Goal: Transaction & Acquisition: Purchase product/service

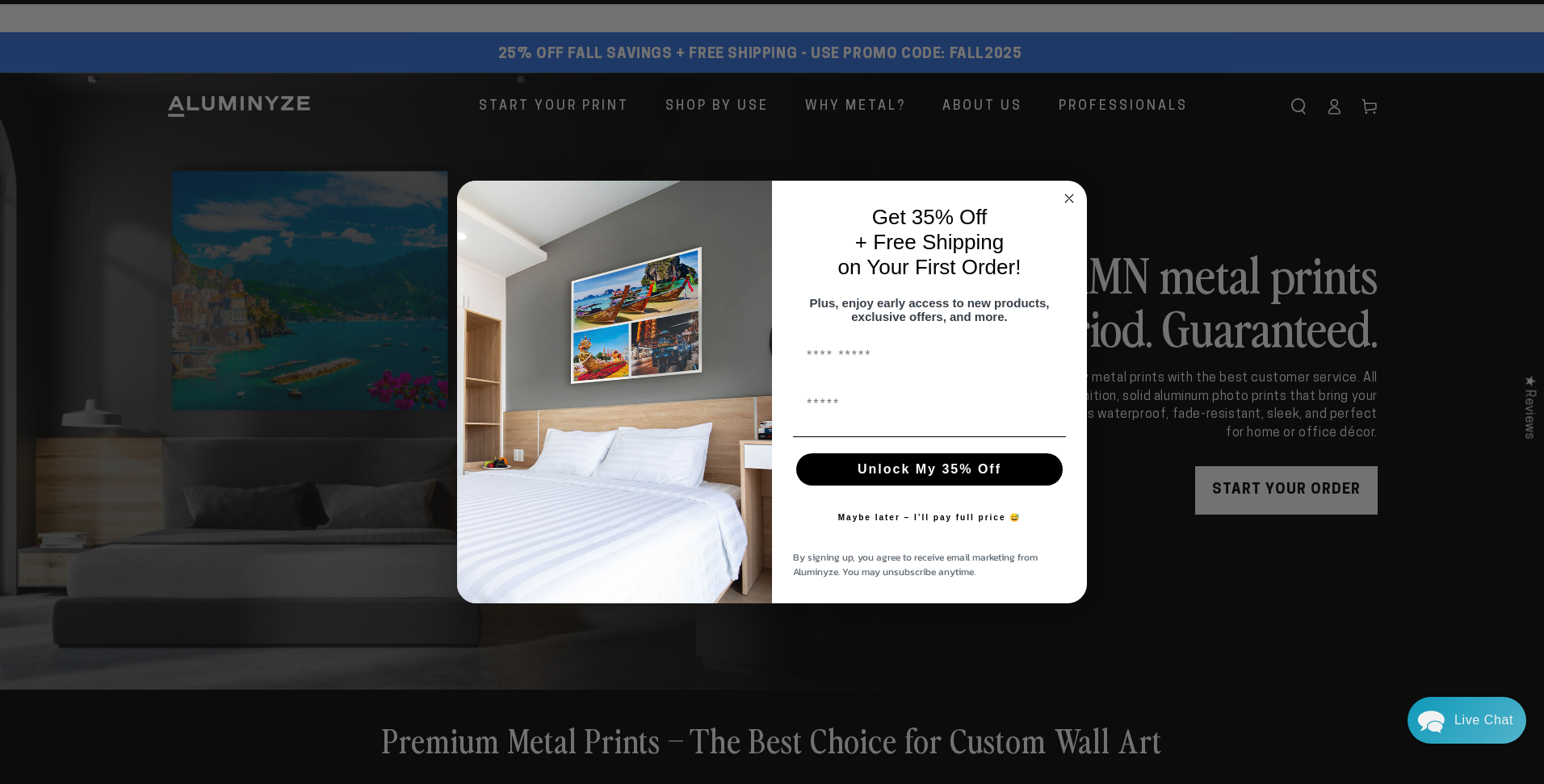
click at [730, 196] on circle "Close dialog" at bounding box center [1070, 199] width 18 height 18
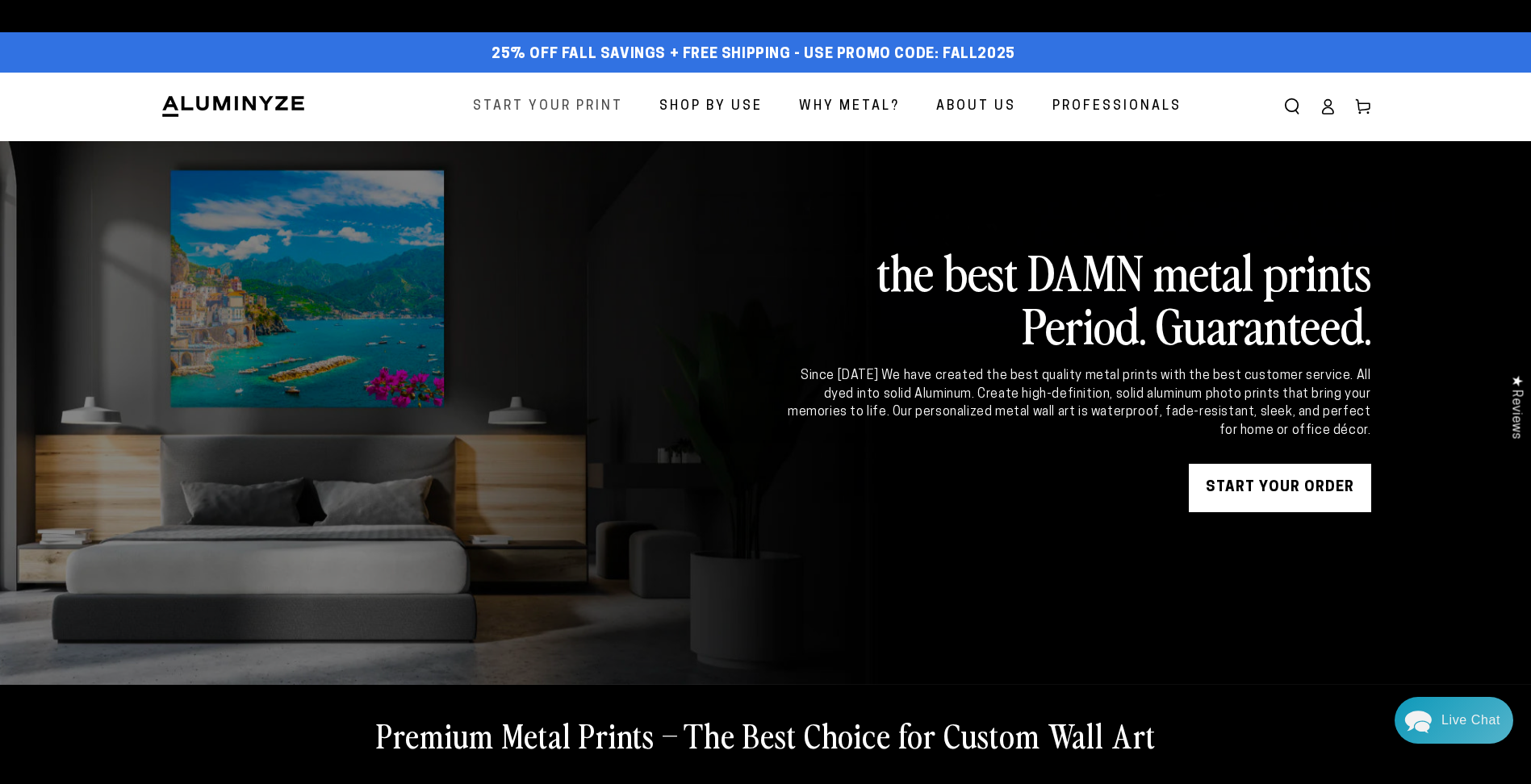
click at [550, 111] on span "Start Your Print" at bounding box center [548, 107] width 150 height 24
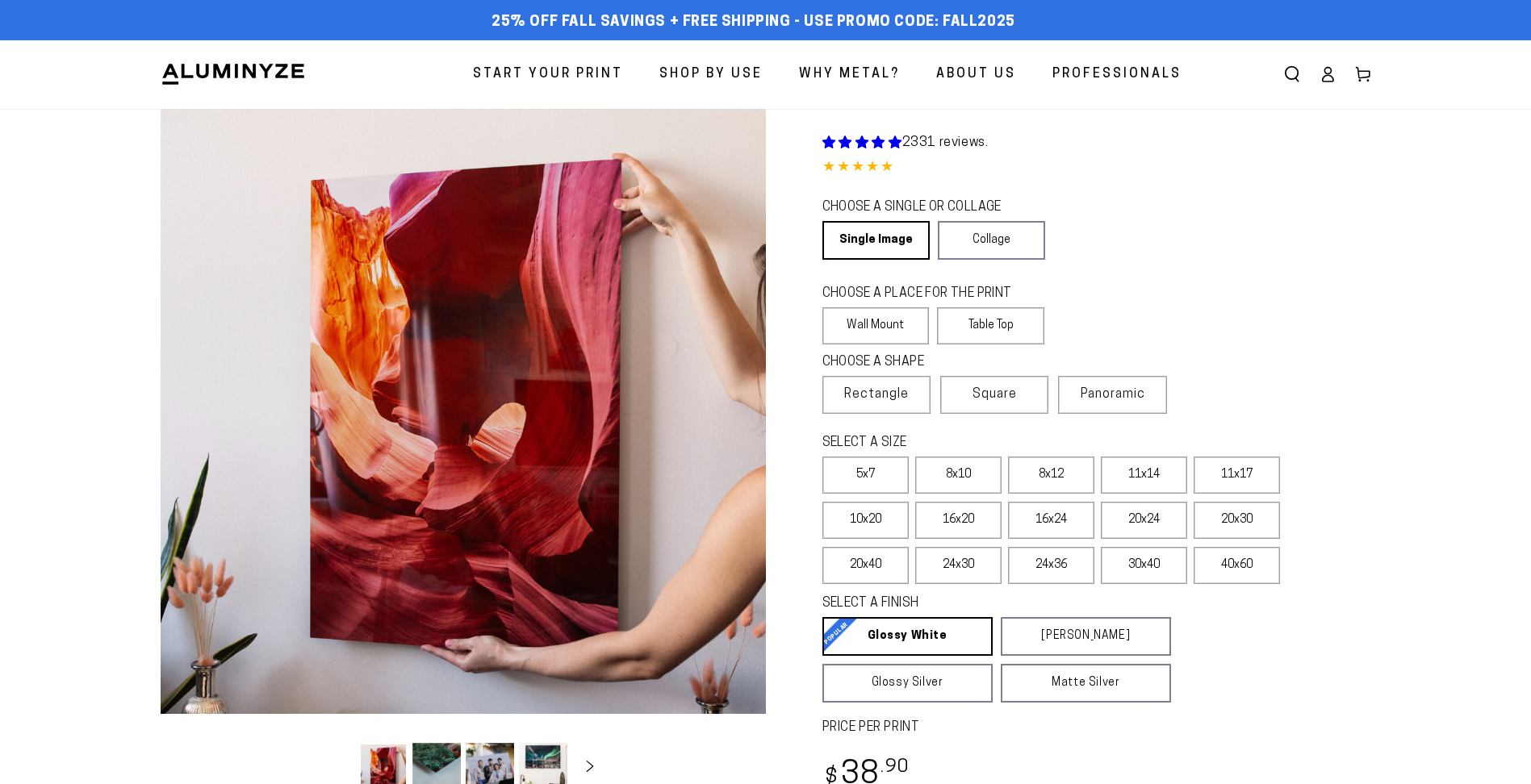
select select "**********"
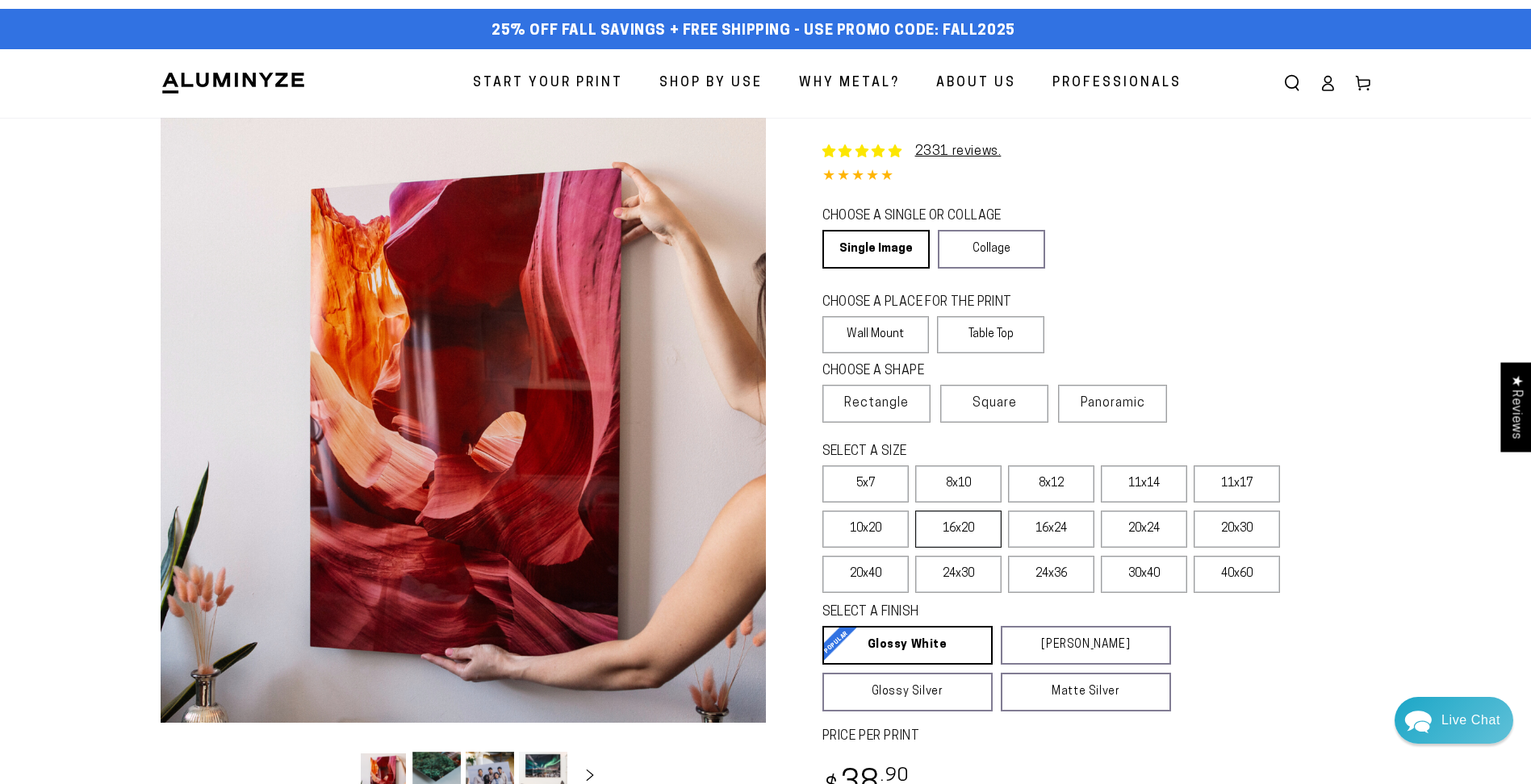
click at [969, 529] on label "16x20" at bounding box center [959, 529] width 87 height 37
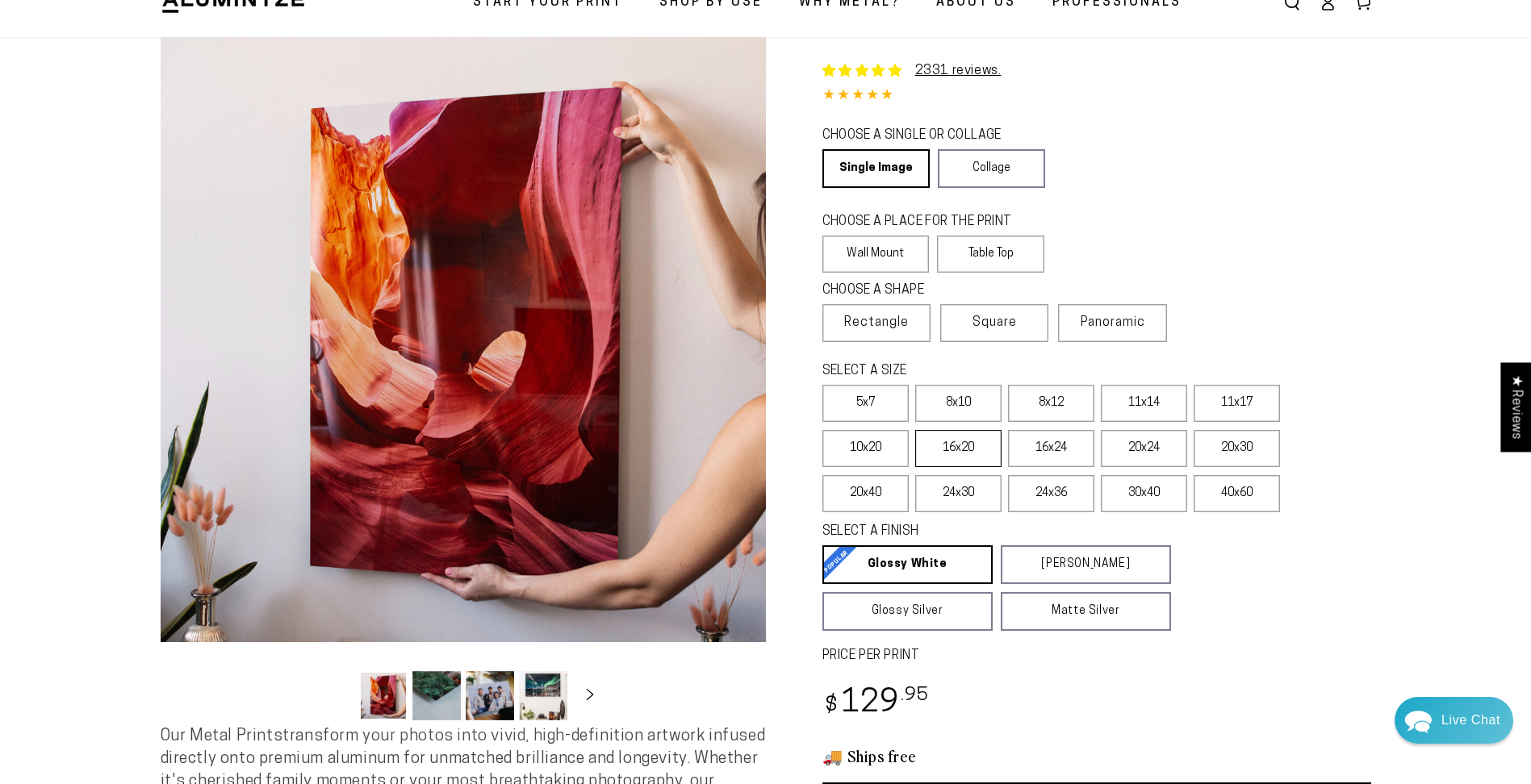
scroll to position [162, 0]
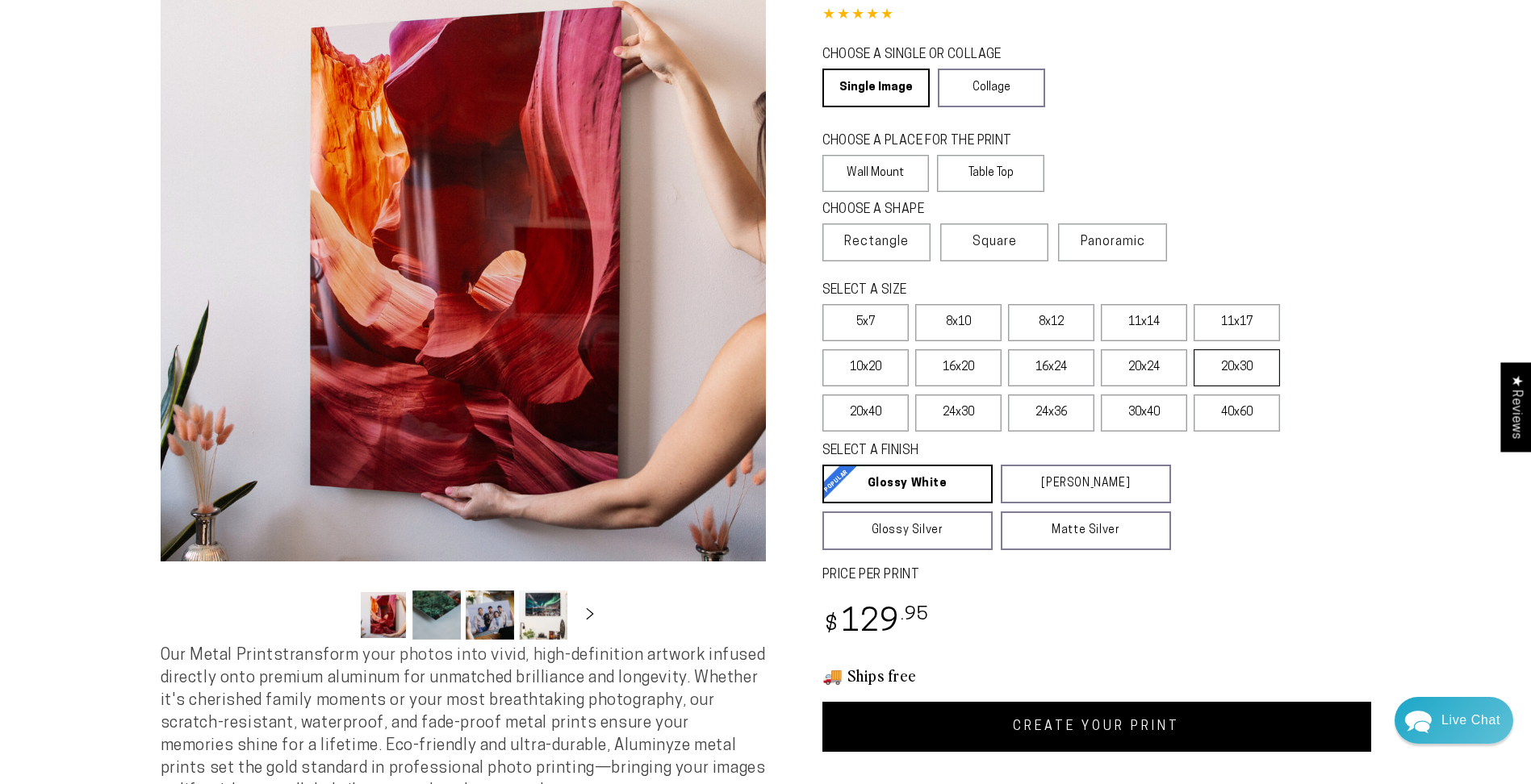
click at [1216, 366] on label "20x30" at bounding box center [1237, 367] width 87 height 37
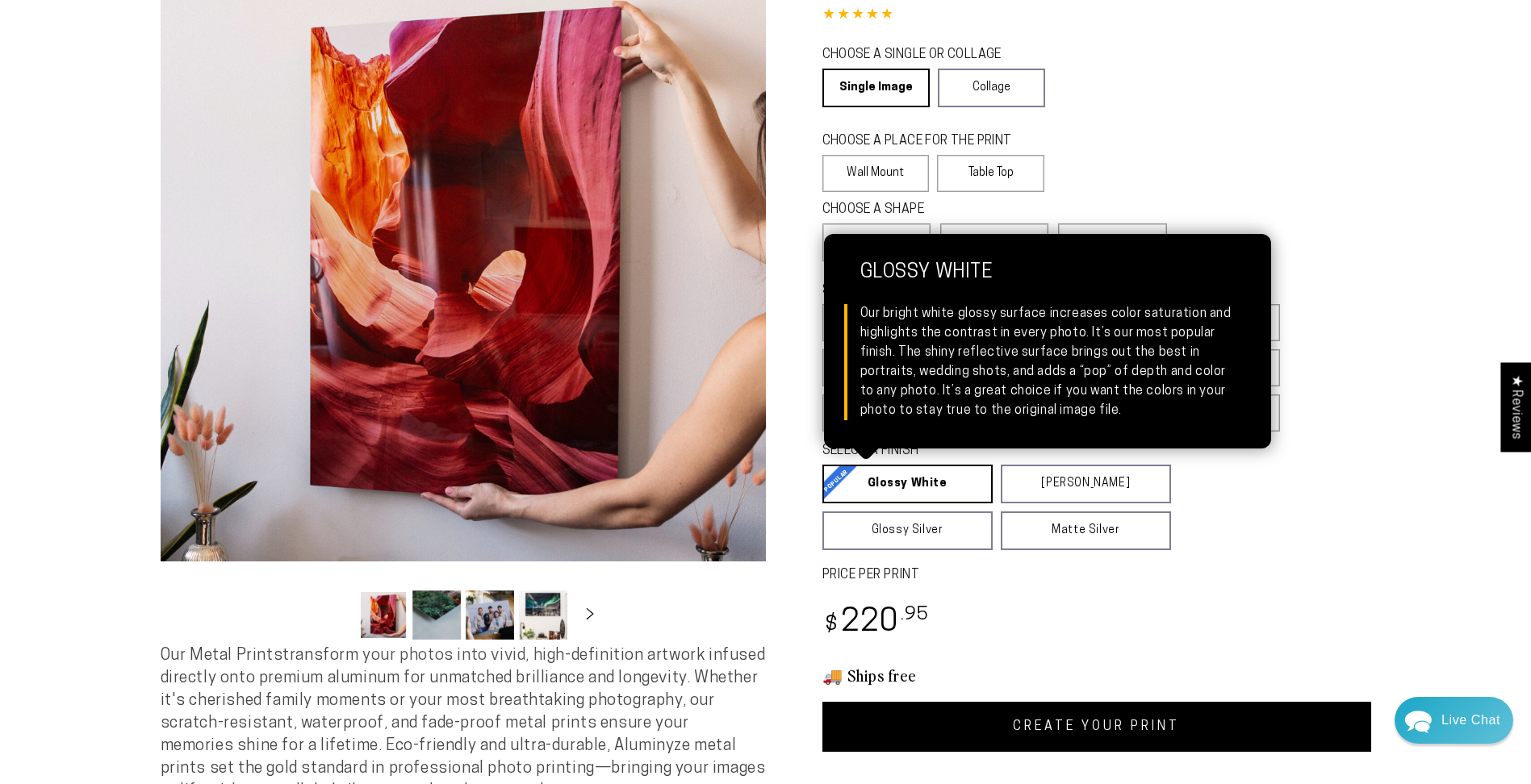
click at [964, 480] on link "Glossy White Glossy White Our bright white glossy surface increases color satur…" at bounding box center [908, 484] width 170 height 38
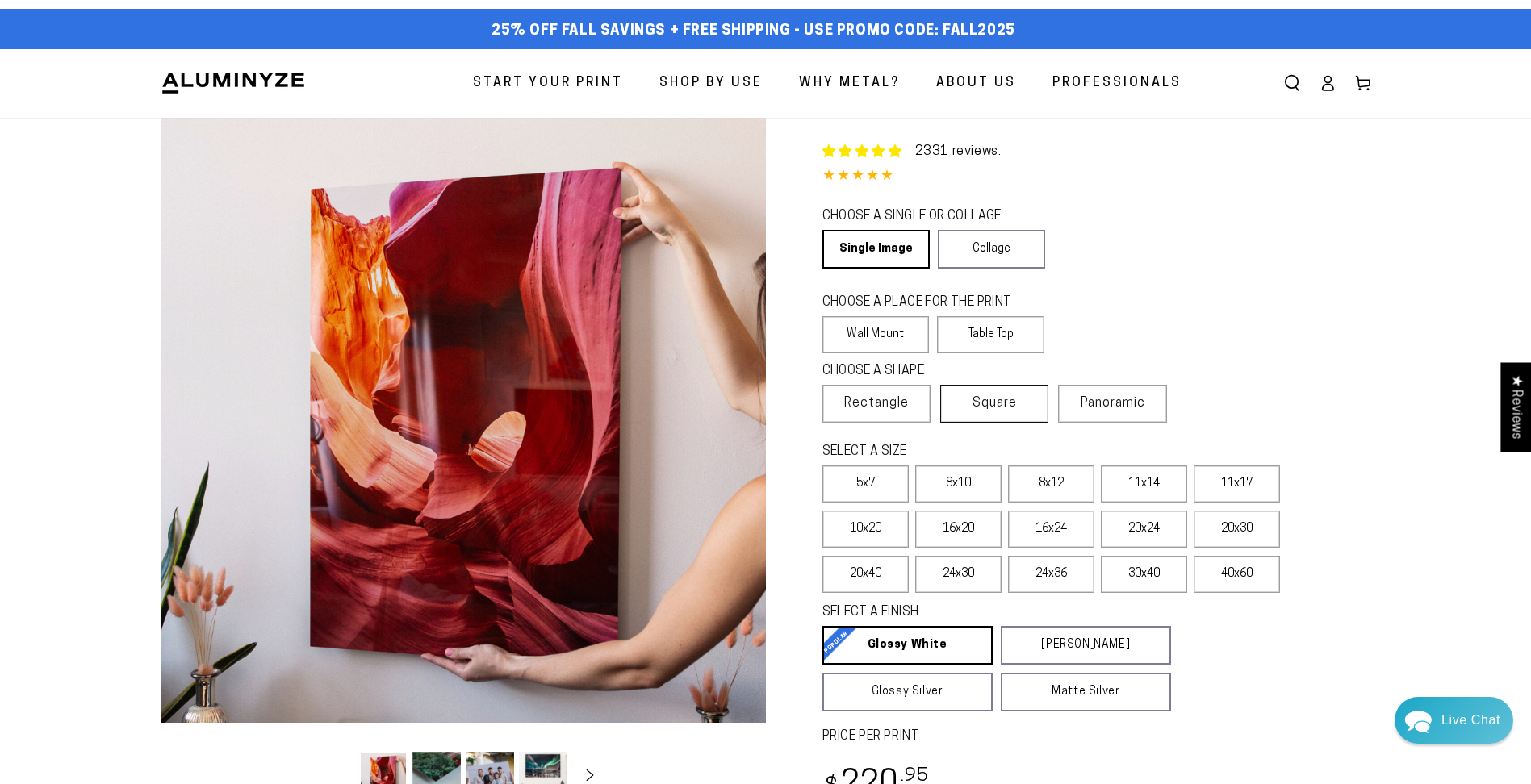
scroll to position [80, 0]
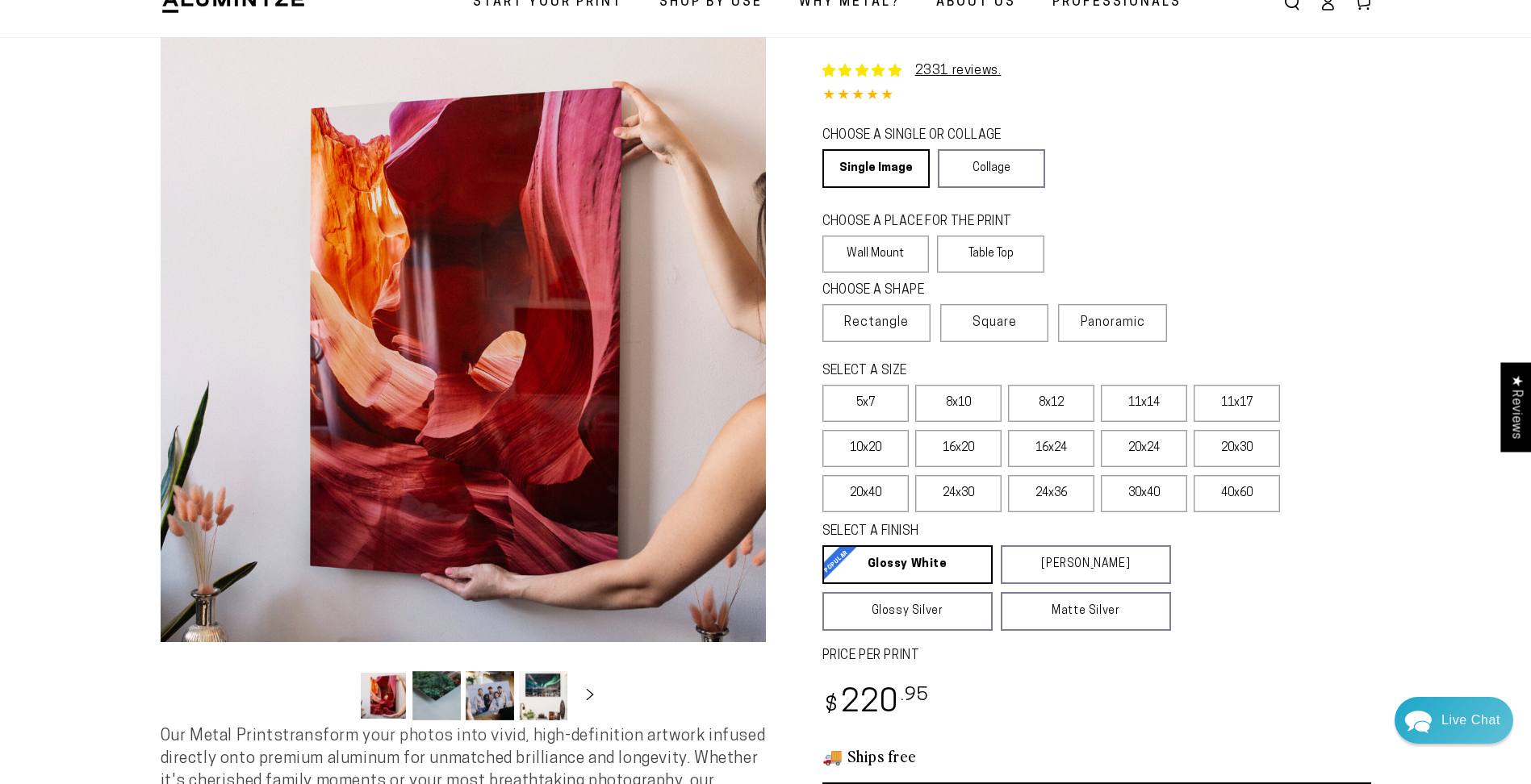
click at [0, 376] on html "­ Skip to content 25% off FALL Savings + Free Shipping - Use Promo Code: FALL20…" at bounding box center [765, 312] width 1531 height 784
